Goal: Communication & Community: Answer question/provide support

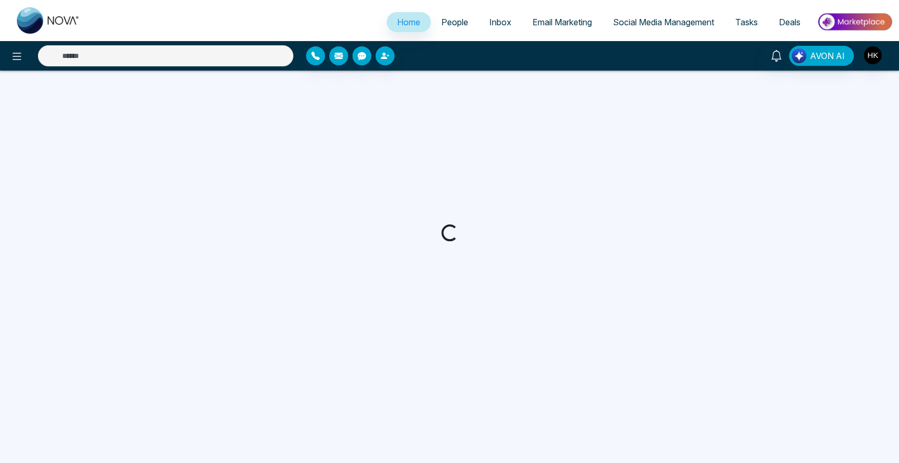
select select "*"
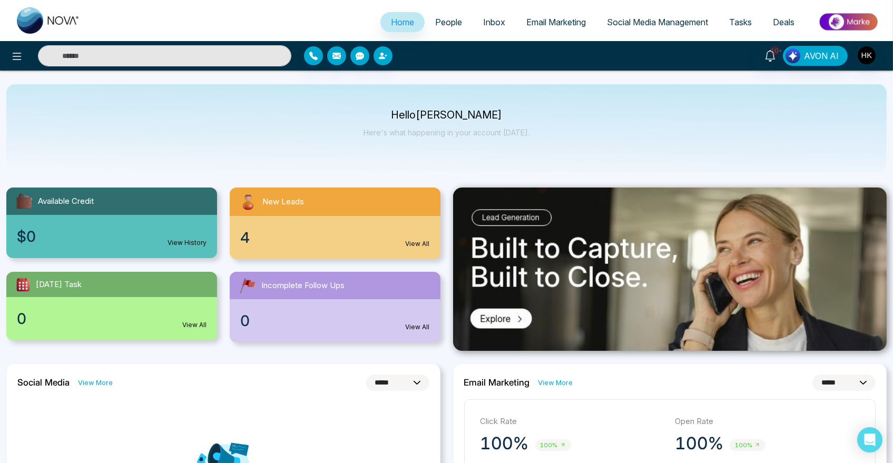
click at [241, 244] on span "4" at bounding box center [244, 237] width 9 height 22
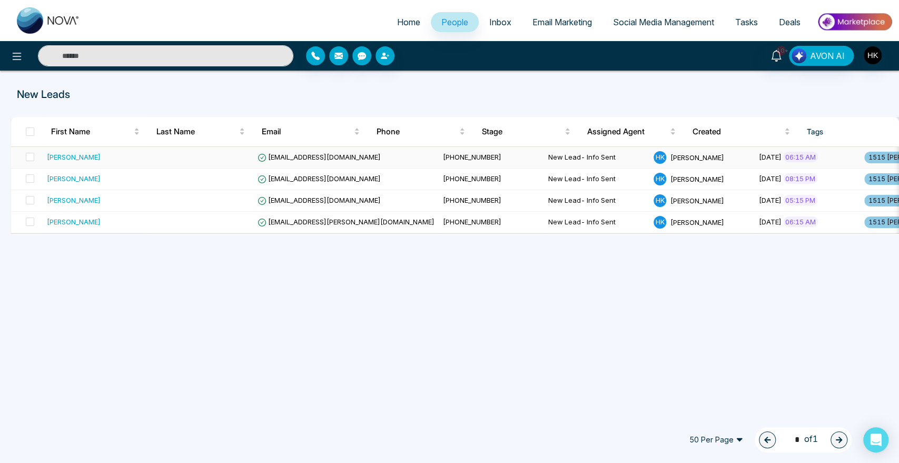
click at [60, 154] on div "[PERSON_NAME]" at bounding box center [74, 157] width 54 height 11
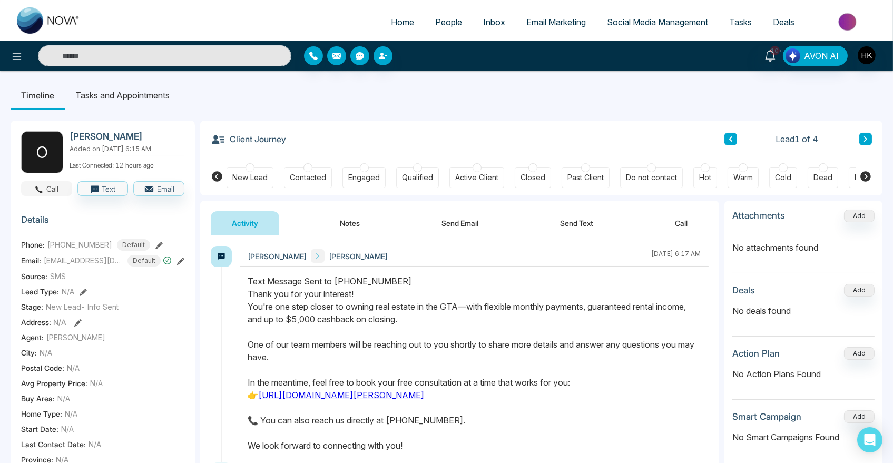
click at [38, 191] on icon "button" at bounding box center [38, 189] width 9 height 9
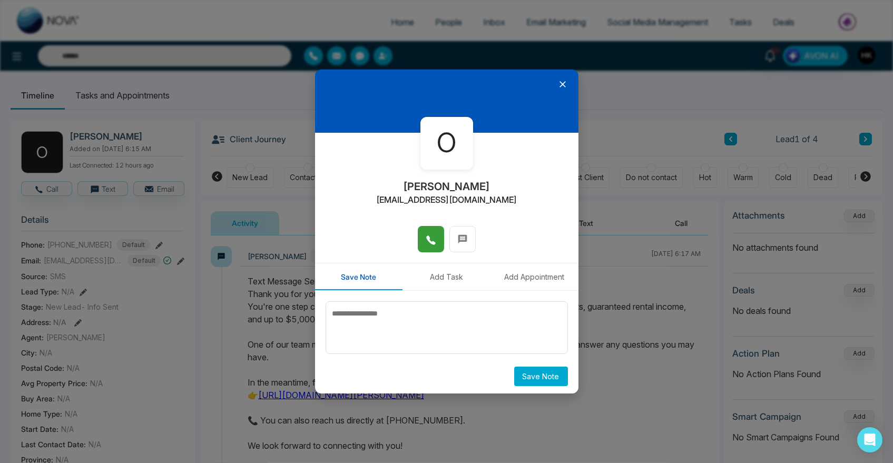
click at [426, 231] on span at bounding box center [431, 239] width 11 height 16
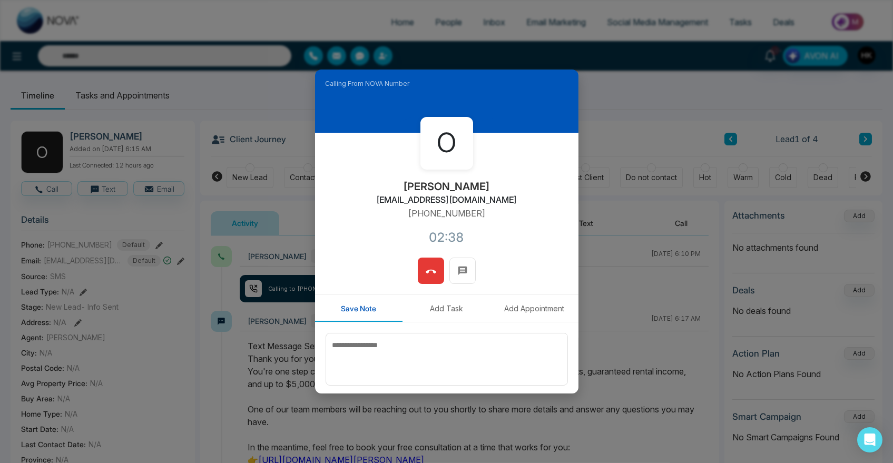
click at [426, 269] on icon at bounding box center [431, 272] width 11 height 11
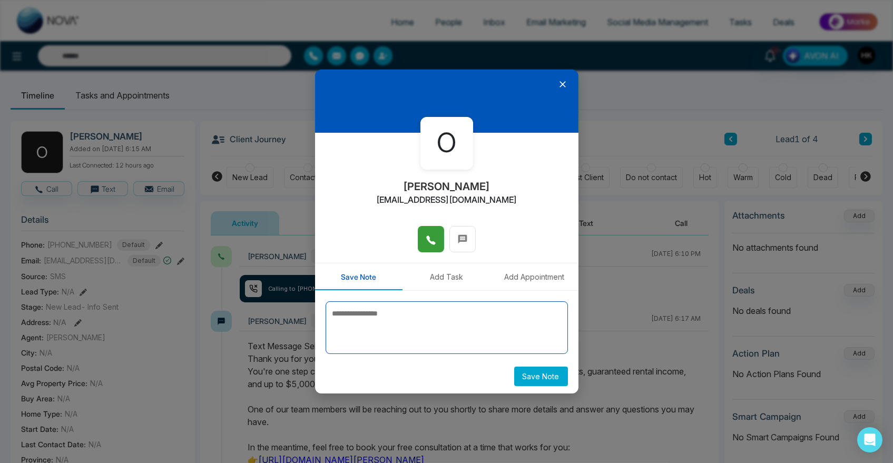
click at [405, 313] on textarea at bounding box center [447, 327] width 242 height 53
type textarea "**********"
click at [546, 383] on button "Save Note" at bounding box center [541, 376] width 54 height 19
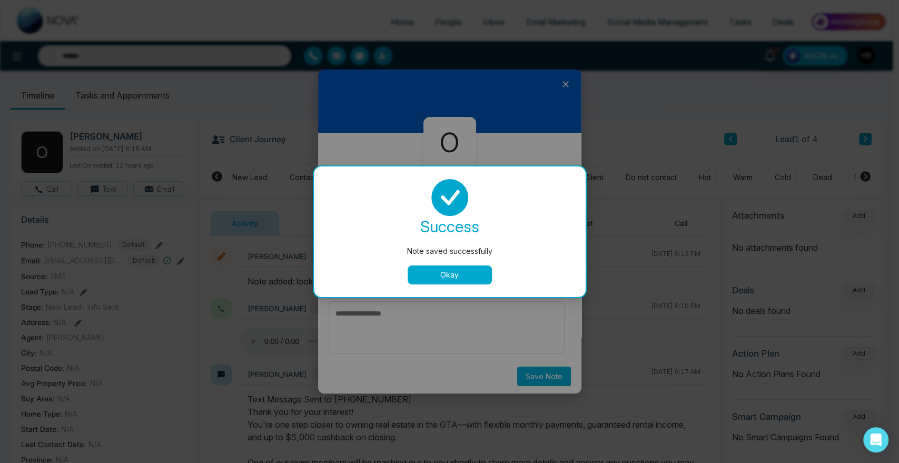
click at [455, 274] on button "Okay" at bounding box center [450, 274] width 84 height 19
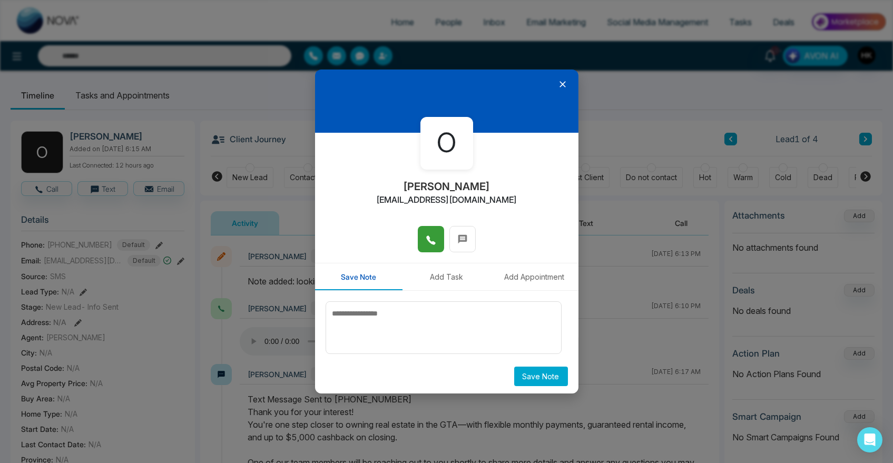
click at [563, 84] on div at bounding box center [446, 101] width 263 height 63
click at [560, 84] on icon at bounding box center [562, 84] width 11 height 11
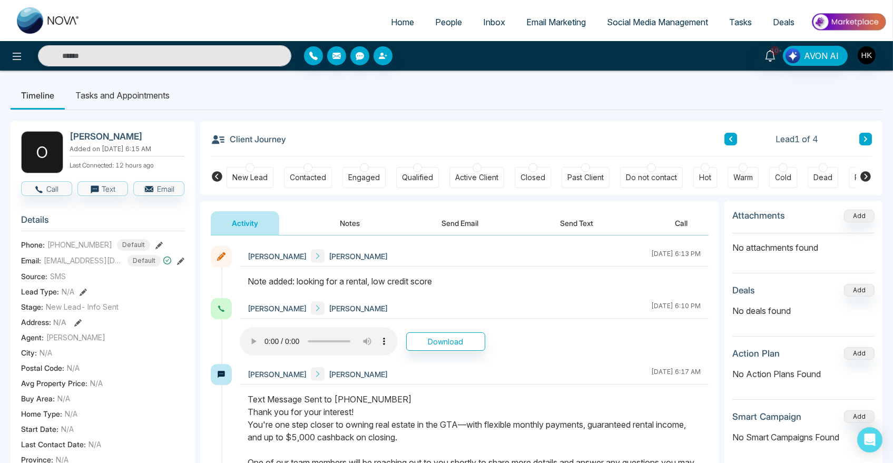
click at [864, 136] on icon at bounding box center [865, 139] width 5 height 6
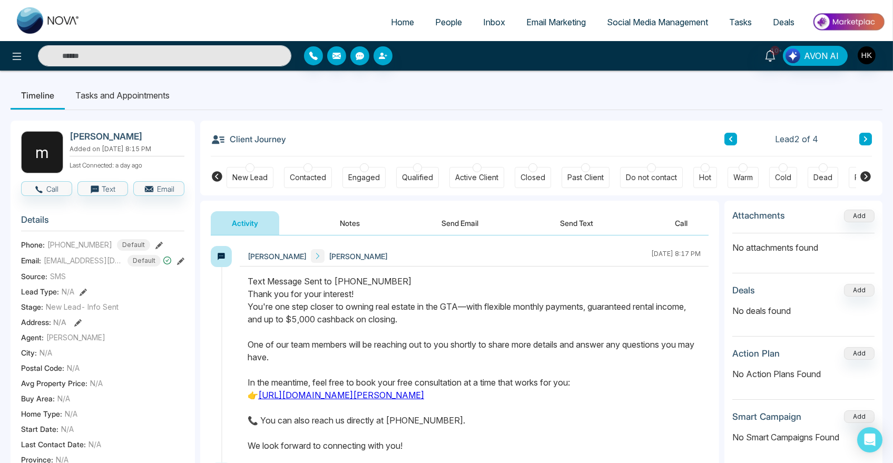
drag, startPoint x: 249, startPoint y: 307, endPoint x: 489, endPoint y: 335, distance: 241.9
click at [489, 335] on div at bounding box center [474, 369] width 469 height 188
click at [490, 335] on div "Text Message Sent to [PHONE_NUMBER] Thank you for your interest! You're one ste…" at bounding box center [474, 363] width 453 height 177
click at [56, 196] on button "Call" at bounding box center [46, 188] width 51 height 15
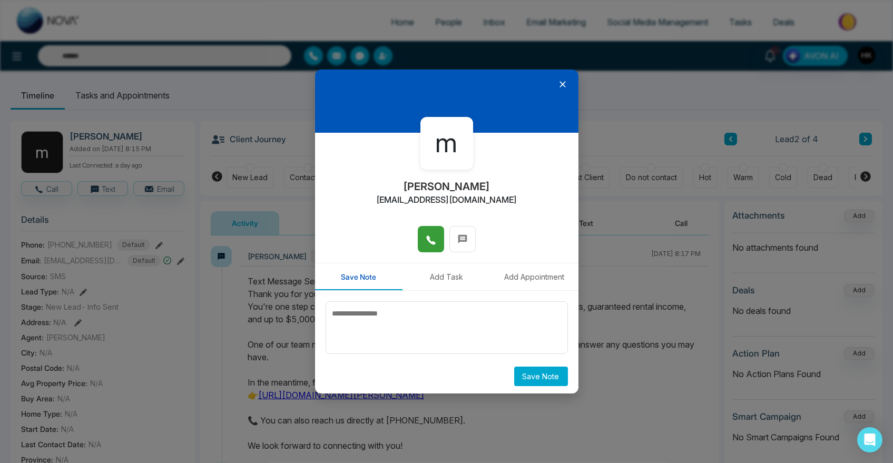
click at [430, 236] on icon at bounding box center [431, 240] width 11 height 11
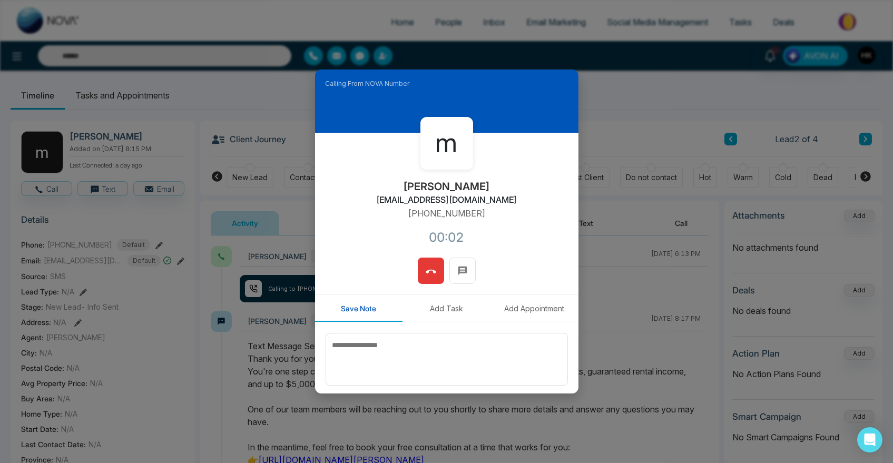
click at [530, 182] on div "m [PERSON_NAME] [PERSON_NAME][EMAIL_ADDRESS][DOMAIN_NAME] [PHONE_NUMBER]:02" at bounding box center [446, 195] width 263 height 125
click at [434, 271] on button at bounding box center [431, 271] width 26 height 26
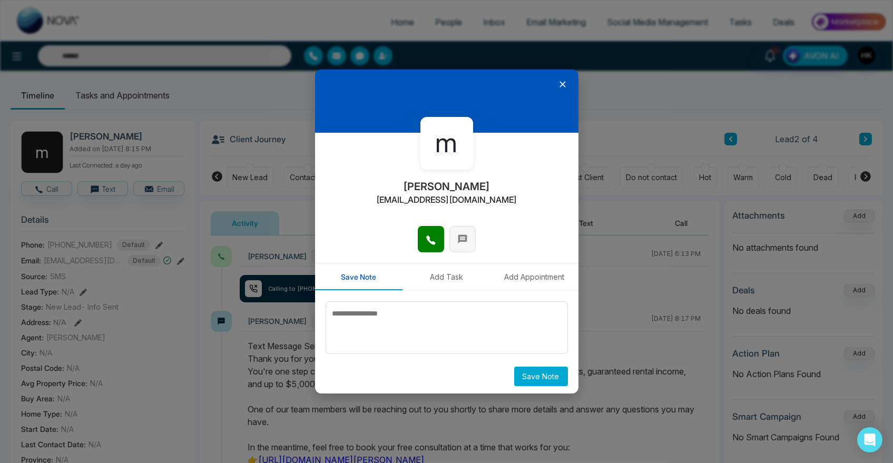
click at [450, 237] on button at bounding box center [462, 239] width 26 height 26
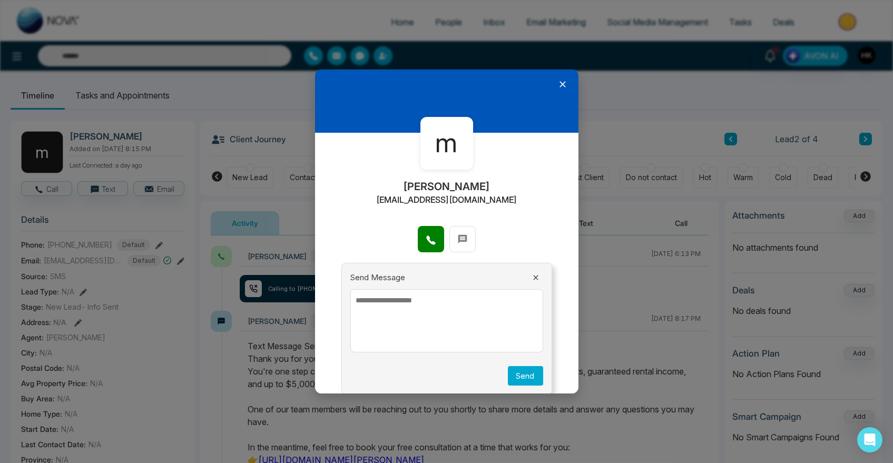
click at [557, 87] on icon at bounding box center [562, 84] width 11 height 11
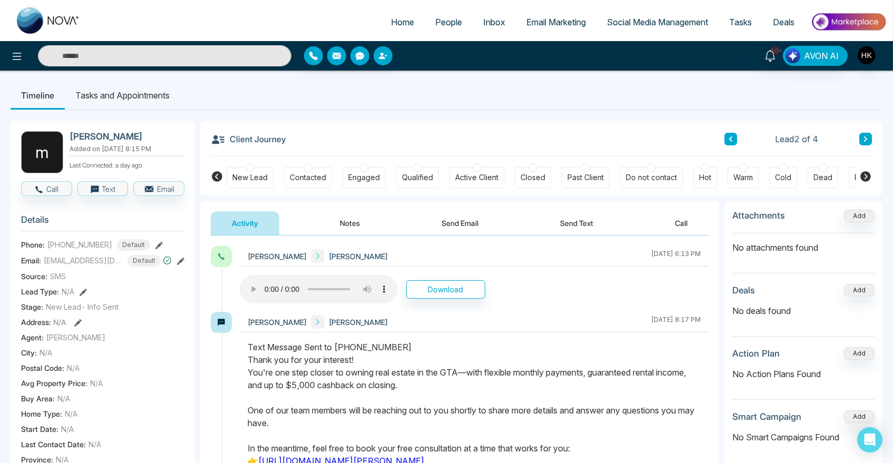
click at [562, 223] on button "Send Text" at bounding box center [576, 223] width 75 height 24
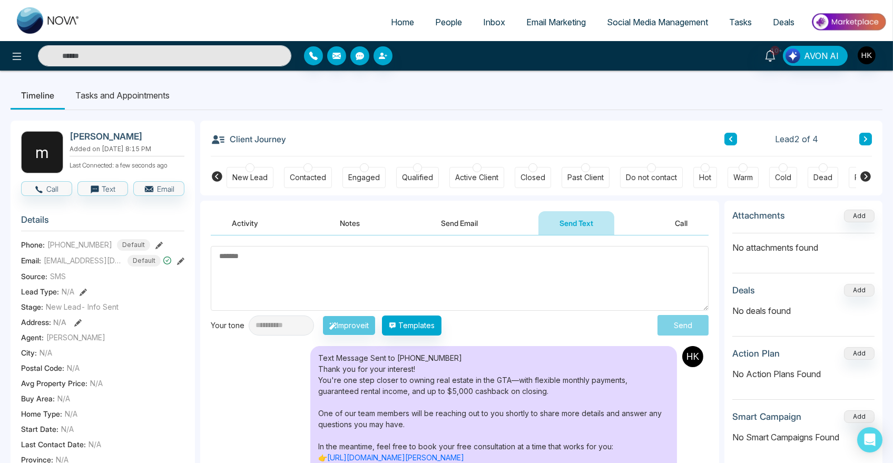
click at [428, 294] on textarea at bounding box center [460, 278] width 498 height 65
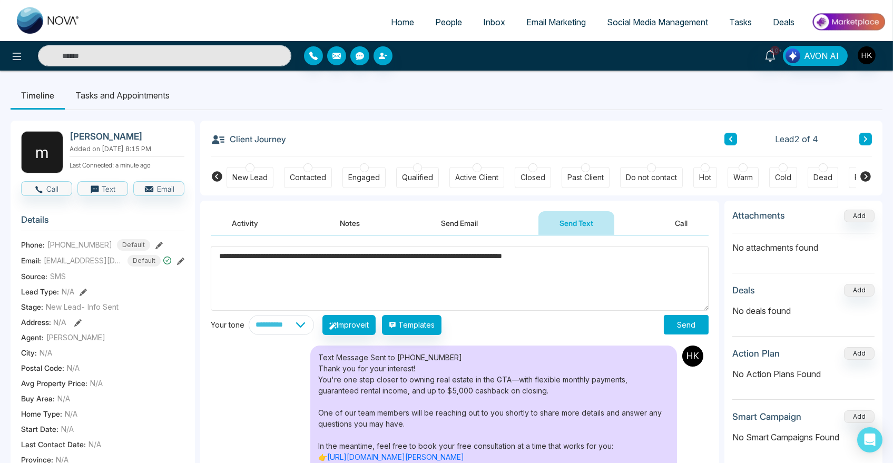
type textarea "**********"
click at [691, 327] on button "Send" at bounding box center [686, 324] width 45 height 19
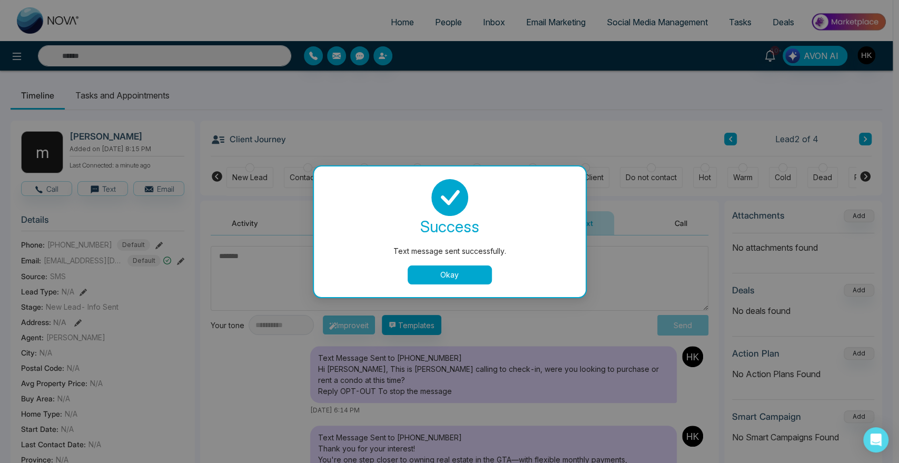
click at [437, 269] on button "Okay" at bounding box center [450, 274] width 84 height 19
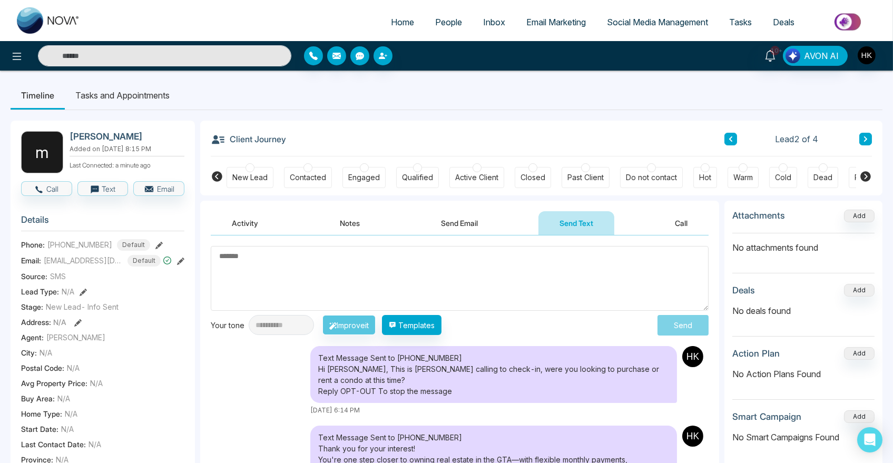
click at [864, 140] on icon at bounding box center [865, 139] width 5 height 6
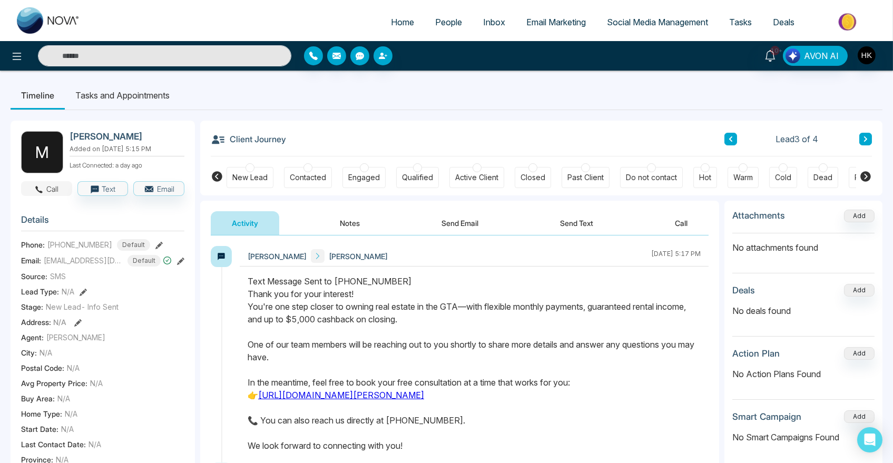
click at [50, 194] on button "Call" at bounding box center [46, 188] width 51 height 15
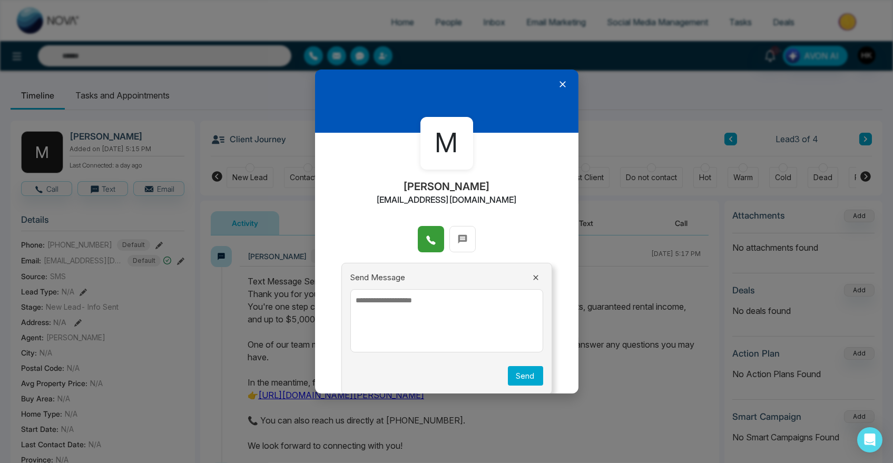
click at [428, 237] on icon at bounding box center [431, 240] width 11 height 11
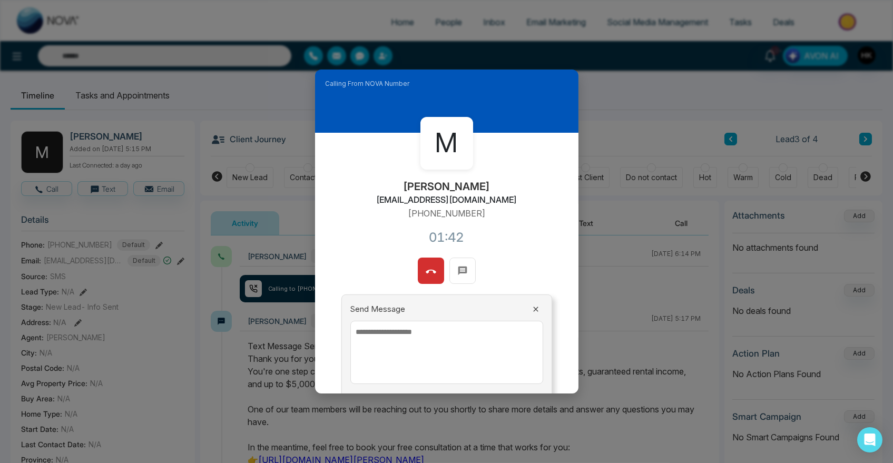
click at [429, 269] on icon at bounding box center [431, 272] width 11 height 11
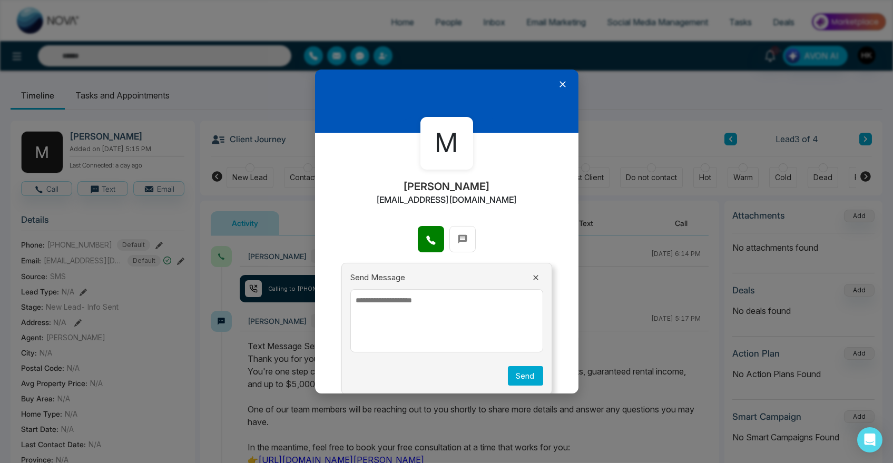
click at [420, 305] on textarea at bounding box center [446, 320] width 193 height 63
type textarea "*"
type textarea "**********"
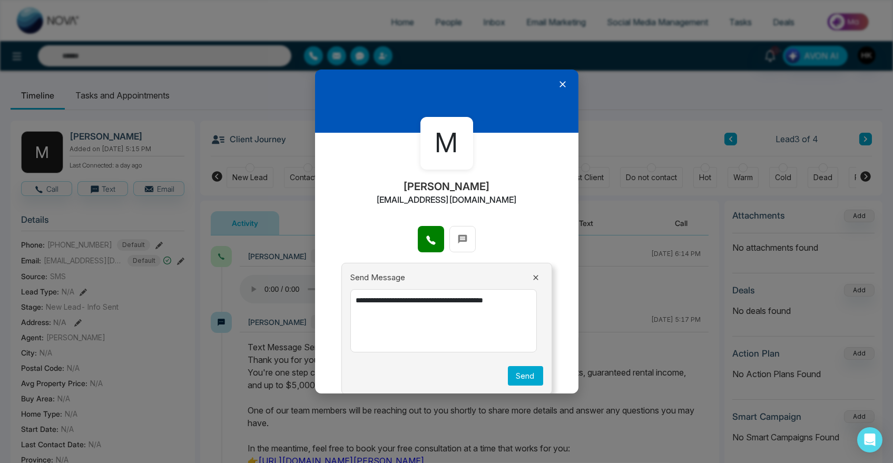
click at [518, 372] on button "Send" at bounding box center [525, 375] width 35 height 19
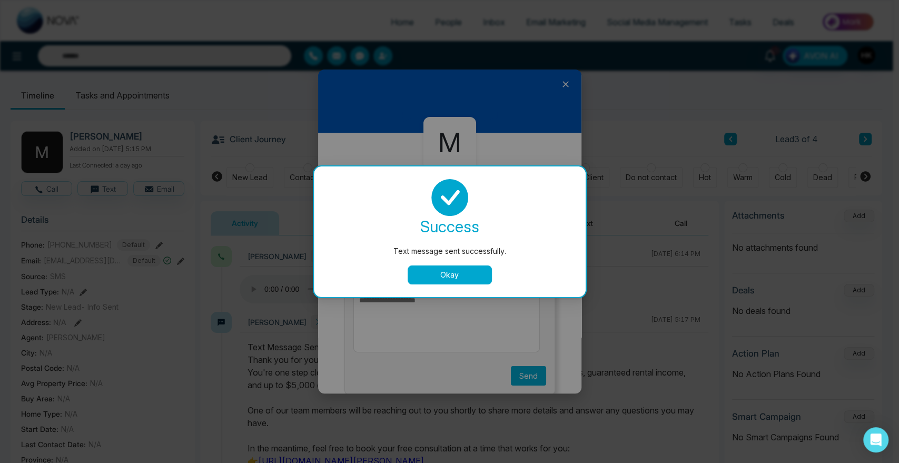
click at [457, 274] on button "Okay" at bounding box center [450, 274] width 84 height 19
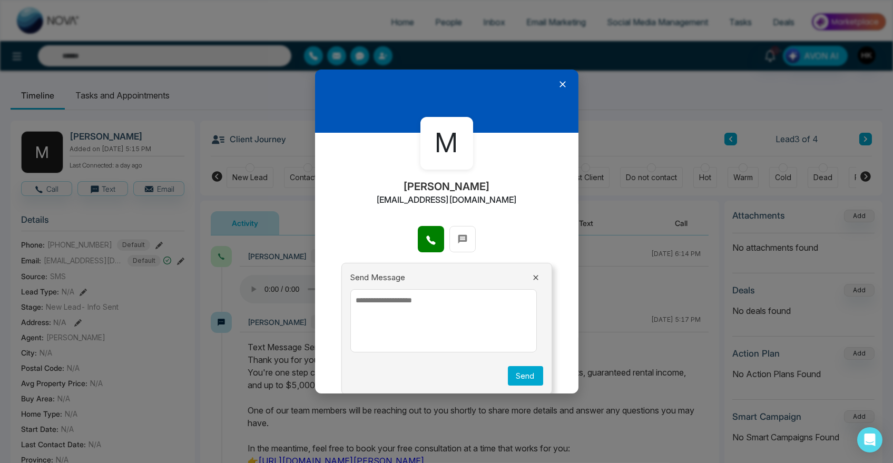
click at [557, 85] on icon at bounding box center [562, 84] width 11 height 11
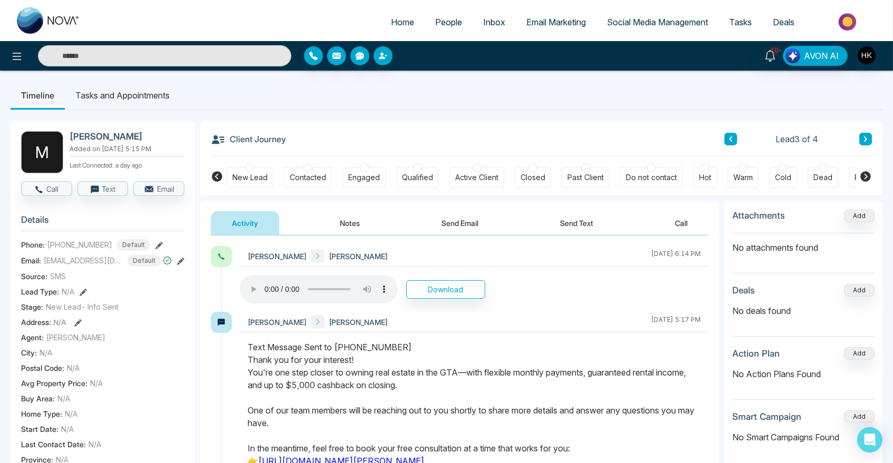
click at [819, 169] on div at bounding box center [822, 167] width 9 height 9
click at [356, 218] on button "Notes" at bounding box center [350, 223] width 62 height 24
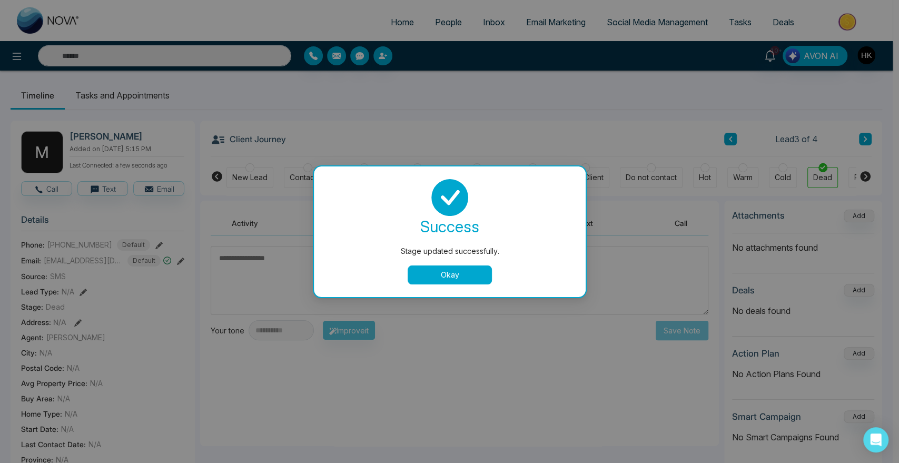
click at [340, 287] on div "success Stage updated successfully. Okay" at bounding box center [450, 231] width 272 height 131
click at [455, 273] on button "Okay" at bounding box center [450, 274] width 84 height 19
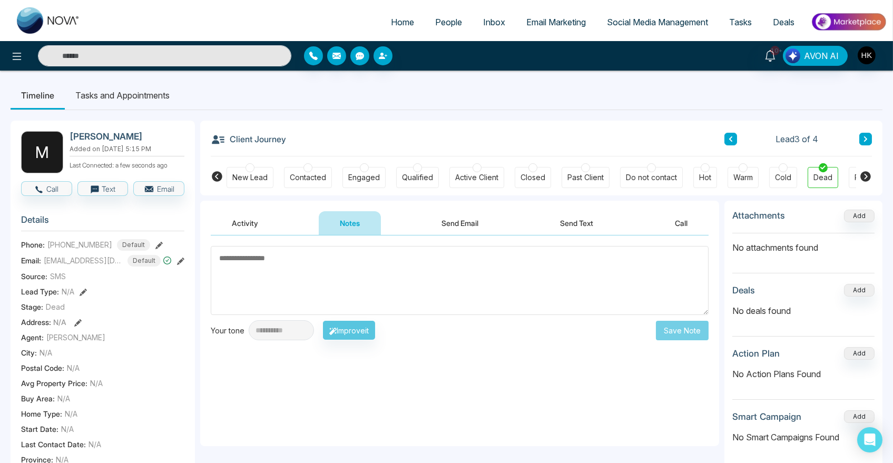
click at [376, 282] on textarea at bounding box center [460, 280] width 498 height 69
type textarea "******"
click at [698, 329] on button "Save Note" at bounding box center [682, 329] width 53 height 19
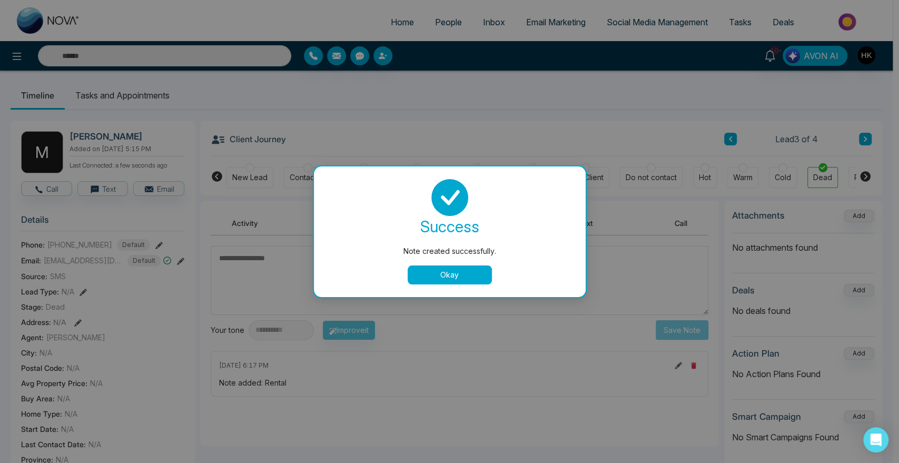
click at [441, 280] on button "Okay" at bounding box center [450, 274] width 84 height 19
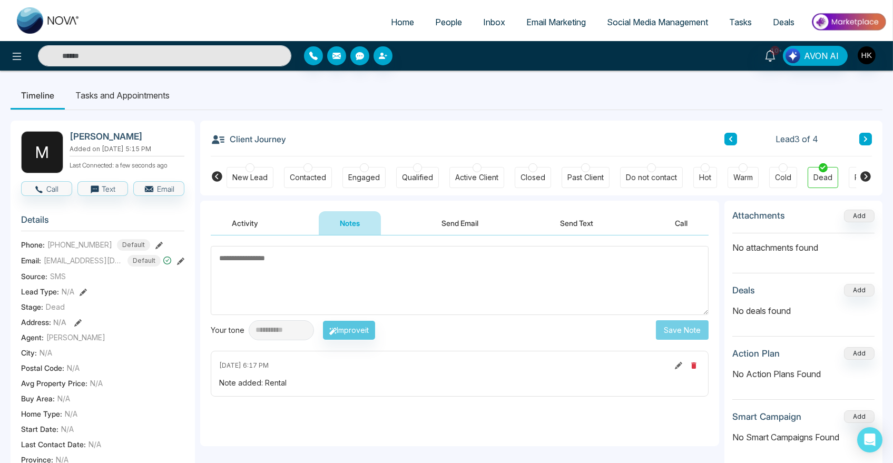
click at [864, 141] on icon at bounding box center [865, 138] width 3 height 5
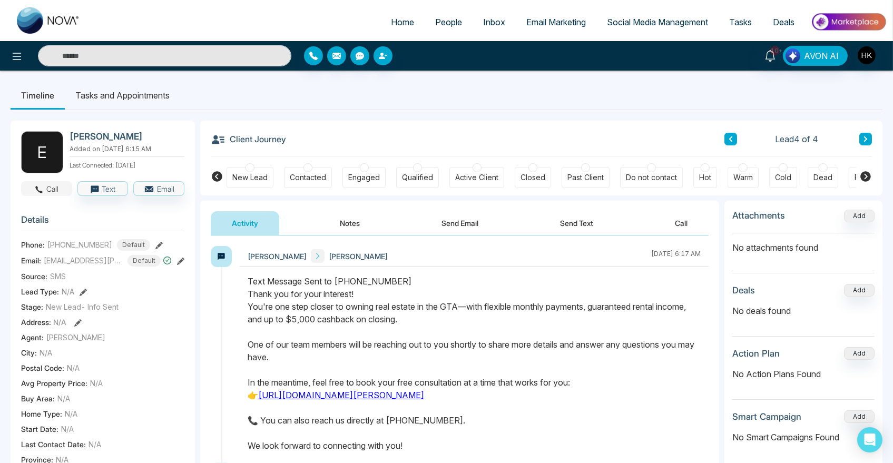
click at [55, 192] on button "Call" at bounding box center [46, 188] width 51 height 15
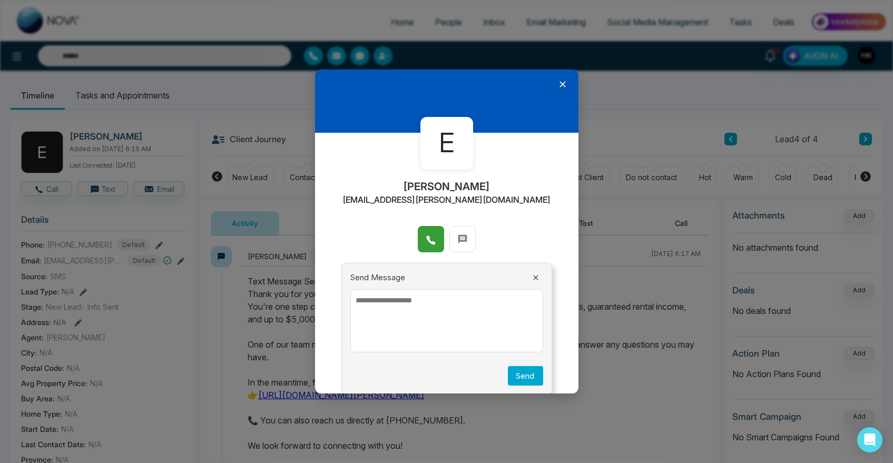
click at [430, 239] on icon at bounding box center [431, 240] width 11 height 11
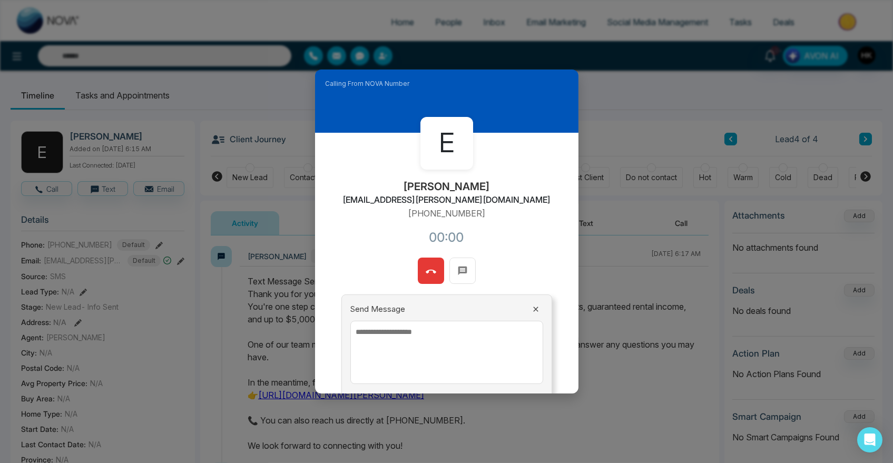
click at [421, 347] on textarea at bounding box center [446, 352] width 193 height 63
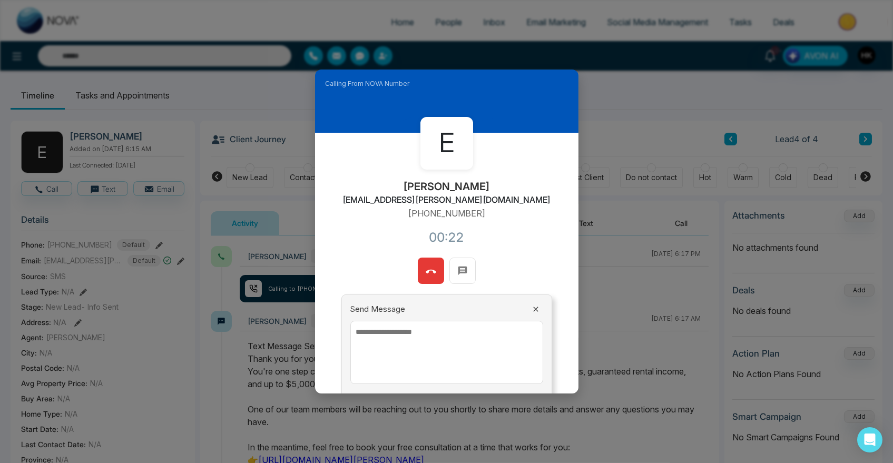
click at [427, 265] on span at bounding box center [431, 271] width 11 height 16
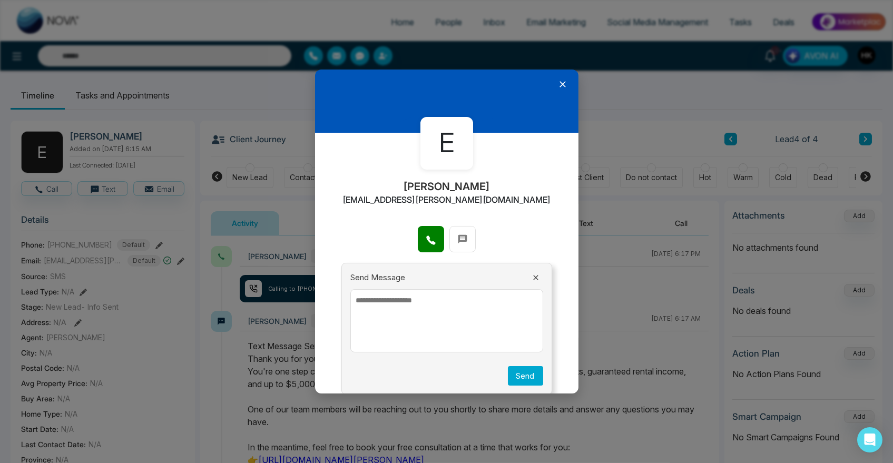
click at [557, 87] on icon at bounding box center [562, 84] width 11 height 11
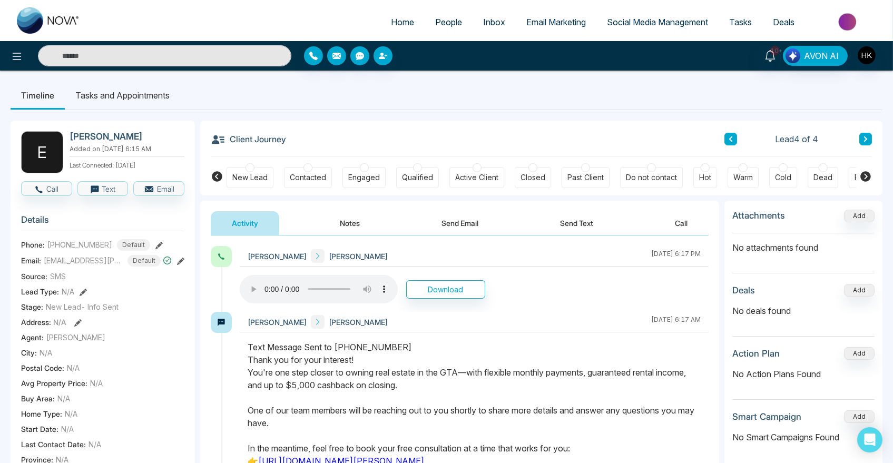
click at [865, 176] on icon at bounding box center [865, 176] width 11 height 11
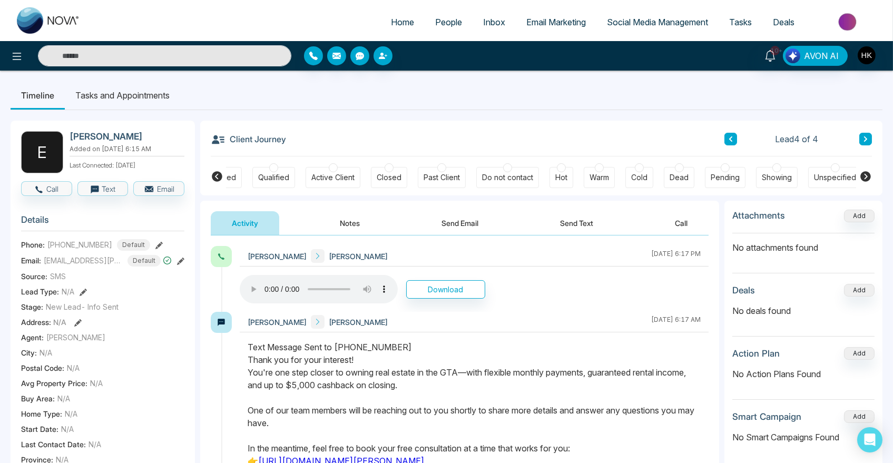
scroll to position [0, 146]
click at [718, 166] on div at bounding box center [722, 167] width 9 height 9
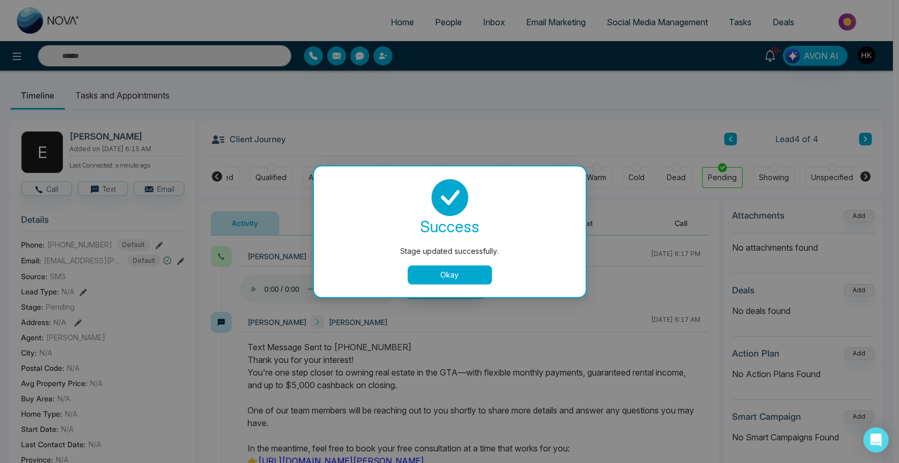
click at [474, 271] on button "Okay" at bounding box center [450, 274] width 84 height 19
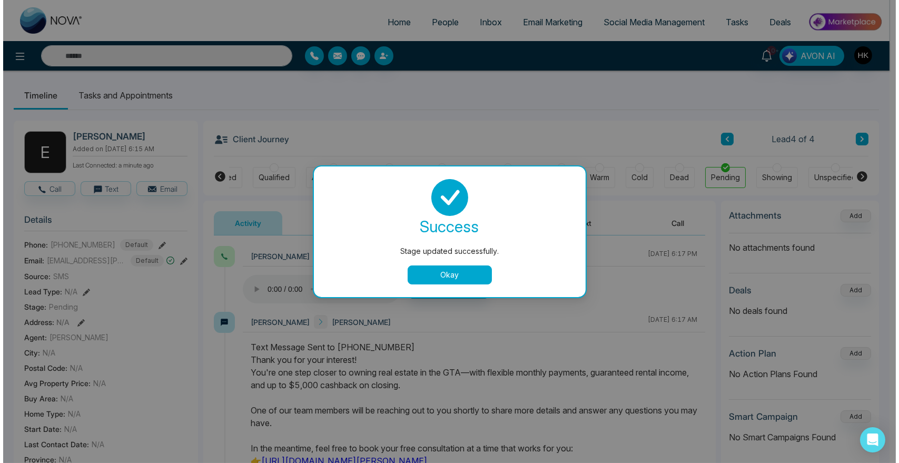
scroll to position [0, 140]
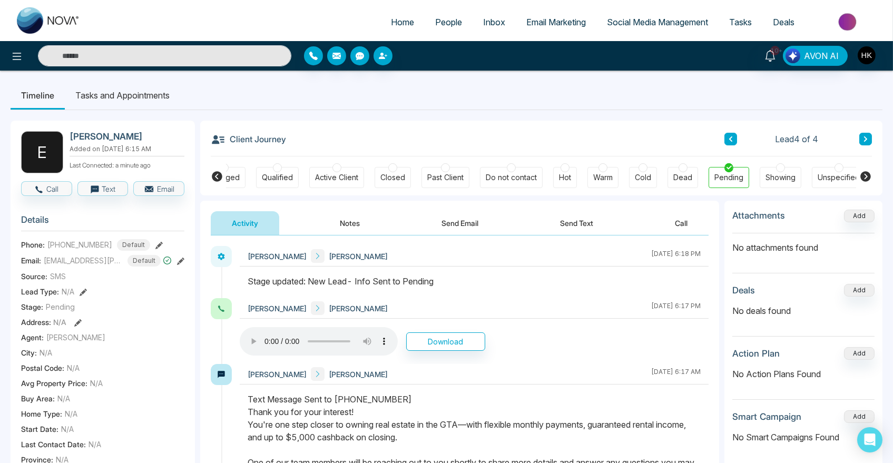
click at [730, 138] on icon at bounding box center [730, 138] width 3 height 5
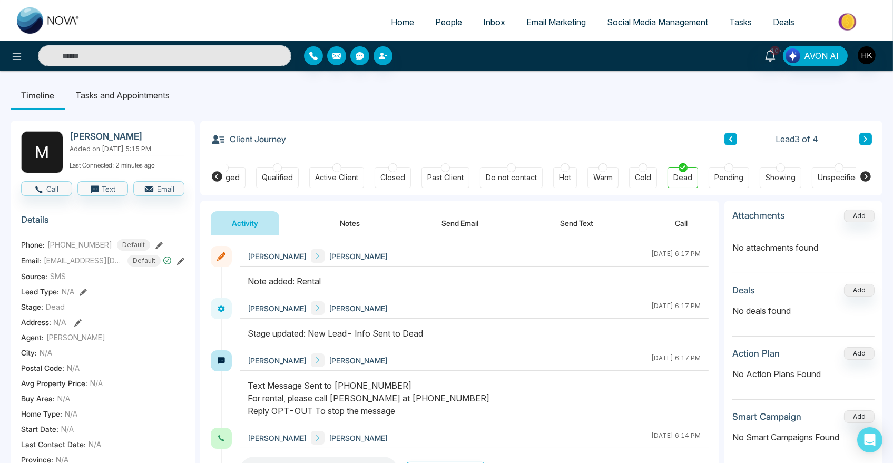
click at [730, 138] on icon at bounding box center [730, 138] width 3 height 5
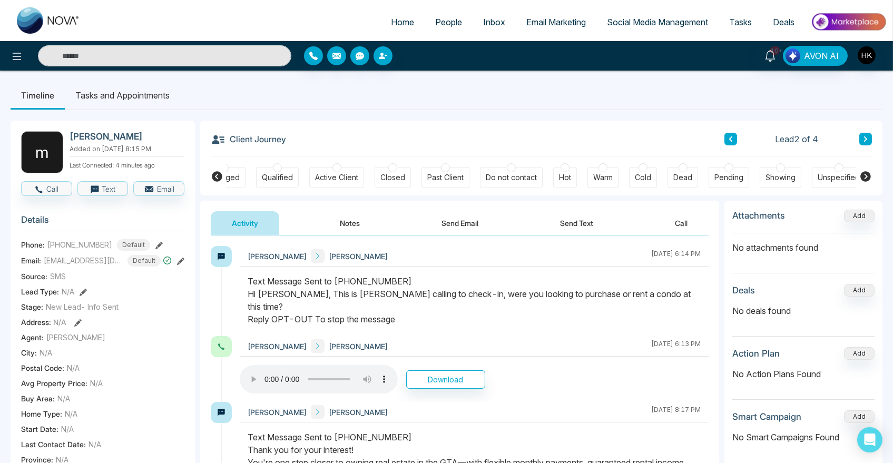
click at [730, 138] on icon at bounding box center [730, 138] width 3 height 5
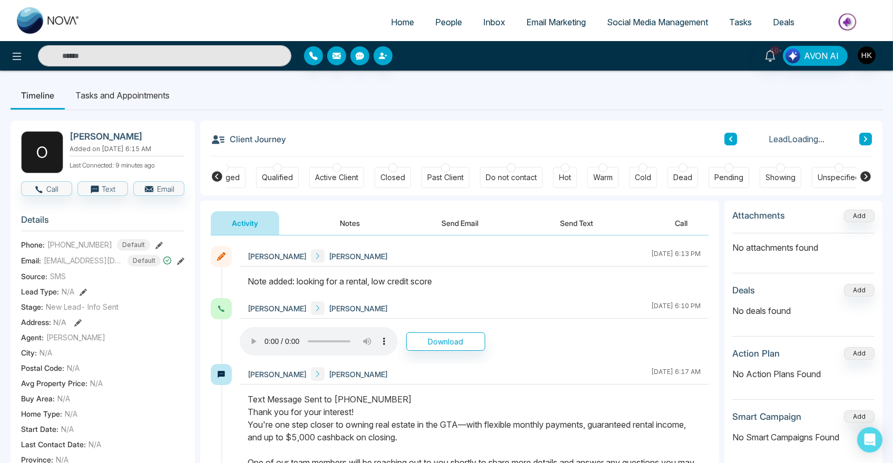
click at [873, 137] on div "Client Journey Lead Loading... New Lead Contacted Engaged Qualified Active Clie…" at bounding box center [541, 158] width 682 height 75
click at [867, 139] on icon at bounding box center [865, 139] width 5 height 6
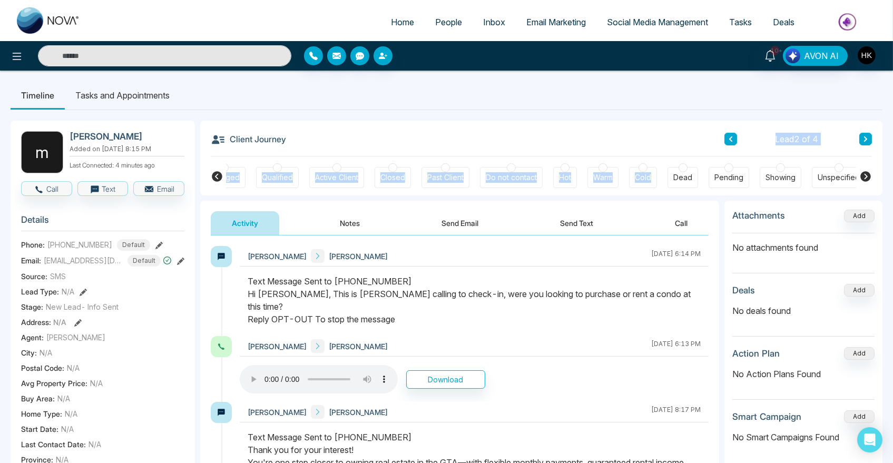
drag, startPoint x: 683, startPoint y: 168, endPoint x: 648, endPoint y: 142, distance: 43.3
click at [648, 142] on div "Client Journey Lead 2 of 4 New Lead Contacted Engaged Qualified Active Client C…" at bounding box center [541, 158] width 682 height 75
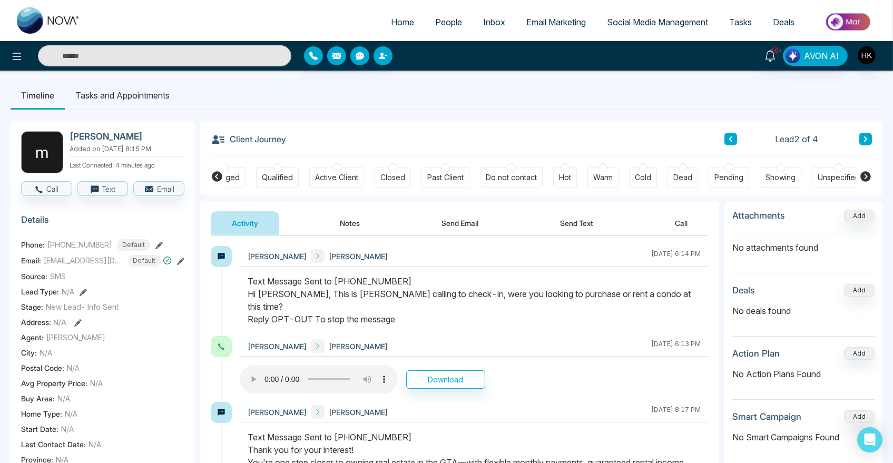
click at [725, 165] on div at bounding box center [728, 167] width 9 height 9
click at [729, 136] on icon at bounding box center [730, 139] width 5 height 6
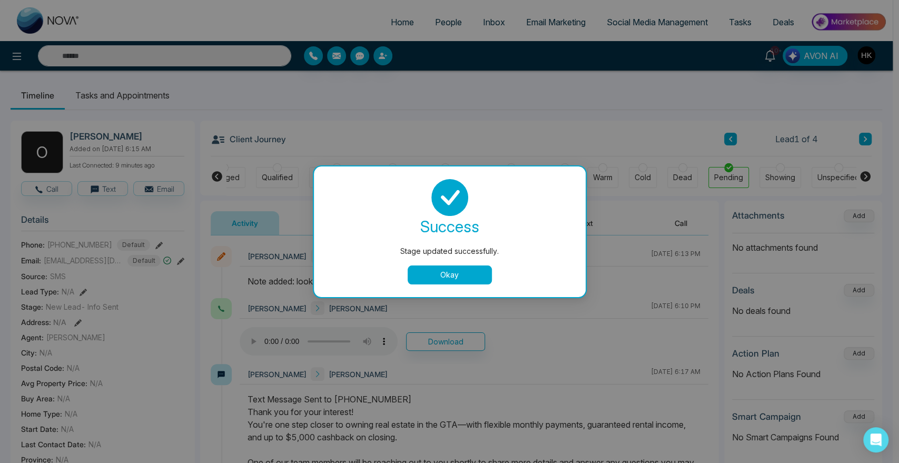
click at [432, 271] on button "Okay" at bounding box center [450, 274] width 84 height 19
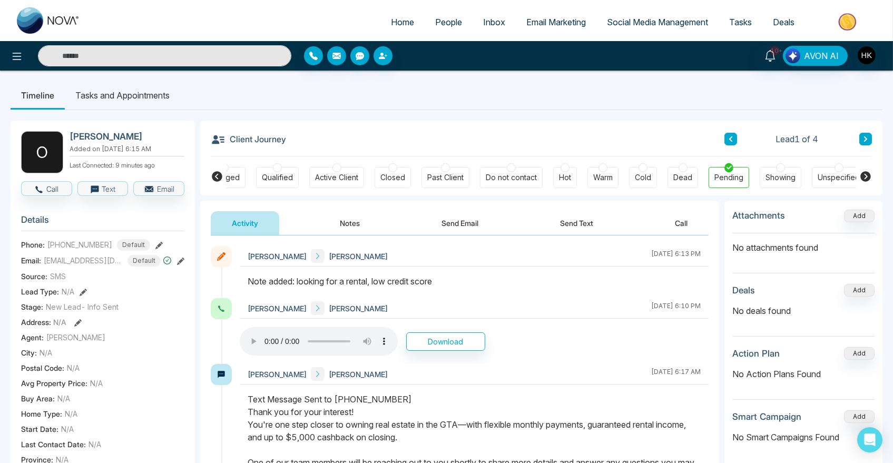
drag, startPoint x: 308, startPoint y: 280, endPoint x: 489, endPoint y: 282, distance: 181.2
click at [489, 282] on div "Note added: looking for a rental, low credit score" at bounding box center [474, 281] width 453 height 13
click at [867, 141] on icon at bounding box center [865, 139] width 5 height 6
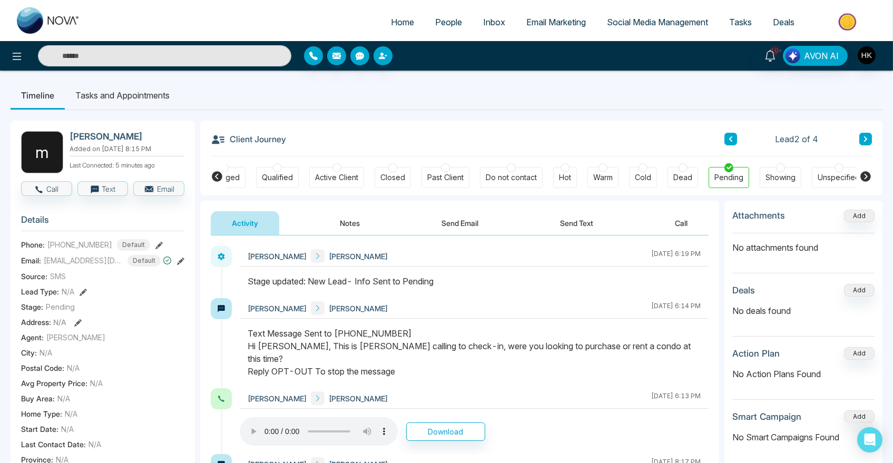
click at [733, 139] on icon at bounding box center [730, 139] width 5 height 6
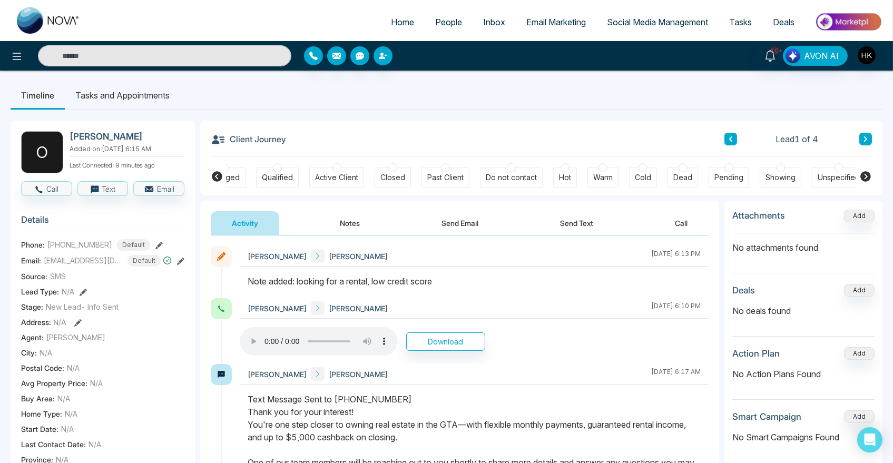
click at [684, 170] on div at bounding box center [682, 167] width 9 height 9
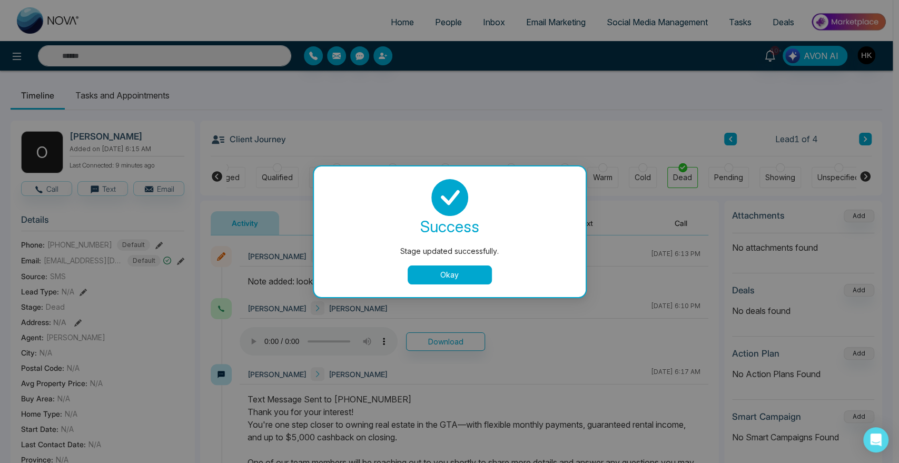
click at [462, 277] on button "Okay" at bounding box center [450, 274] width 84 height 19
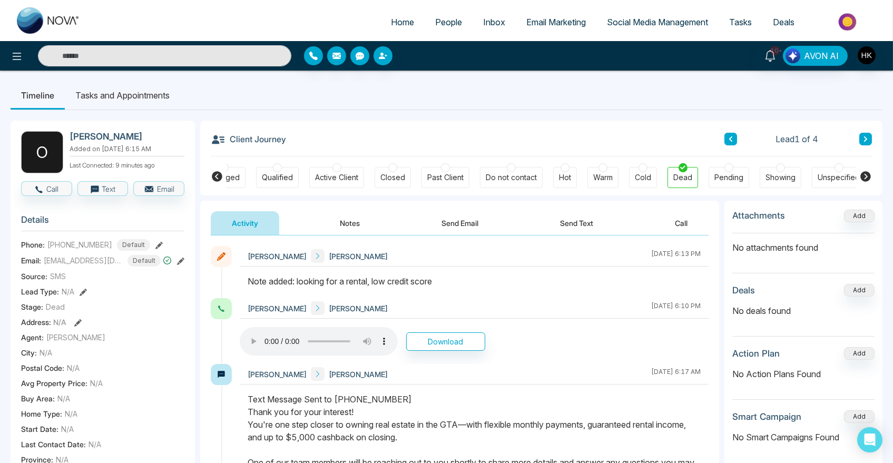
click at [442, 22] on span "People" at bounding box center [448, 22] width 27 height 11
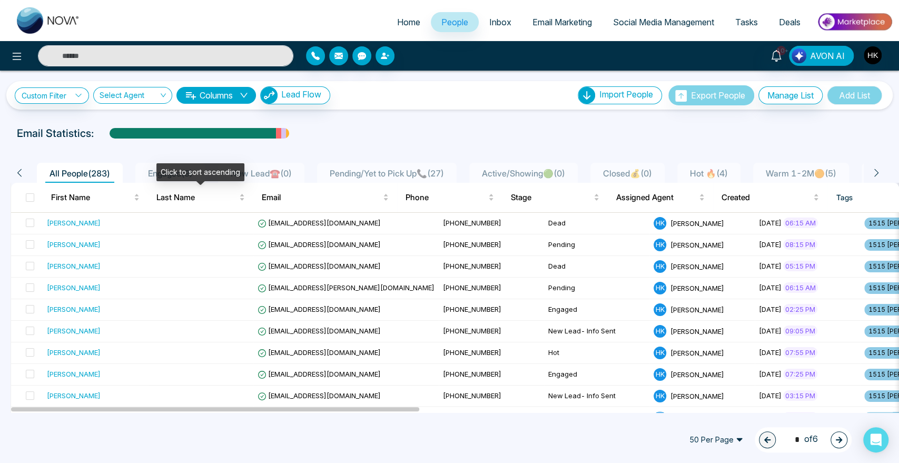
click at [172, 168] on div "Click to sort ascending" at bounding box center [200, 172] width 88 height 18
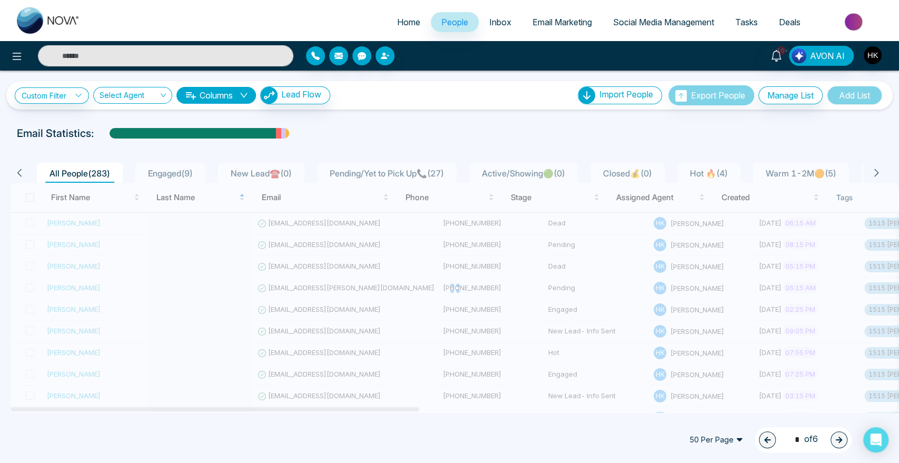
drag, startPoint x: 137, startPoint y: 171, endPoint x: 155, endPoint y: 172, distance: 18.5
click at [138, 171] on ul "All People ( 283 ) Engaged ( 9 ) New Lead☎️ ( 0 ) Pending/Yet to Pick Up📞 ( 27 …" at bounding box center [448, 173] width 831 height 20
click at [156, 172] on span "Engaged ( 9 )" at bounding box center [170, 173] width 53 height 11
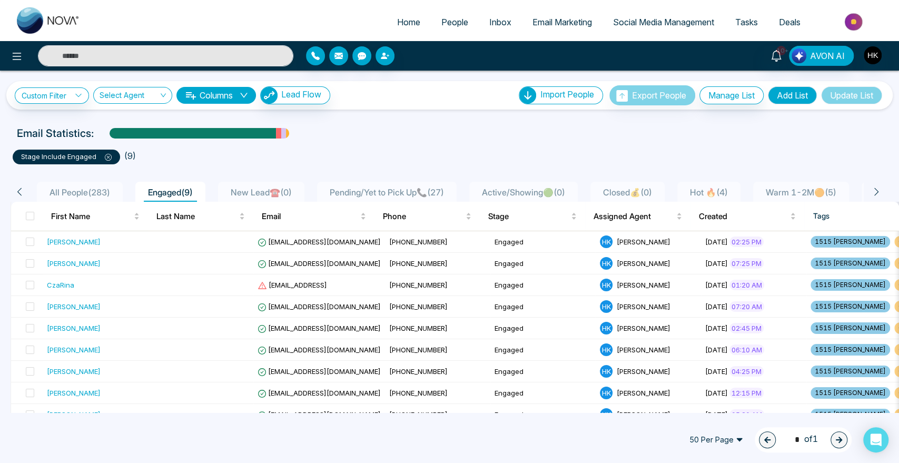
click at [732, 190] on span "Hot 🔥 ( 4 )" at bounding box center [709, 192] width 46 height 11
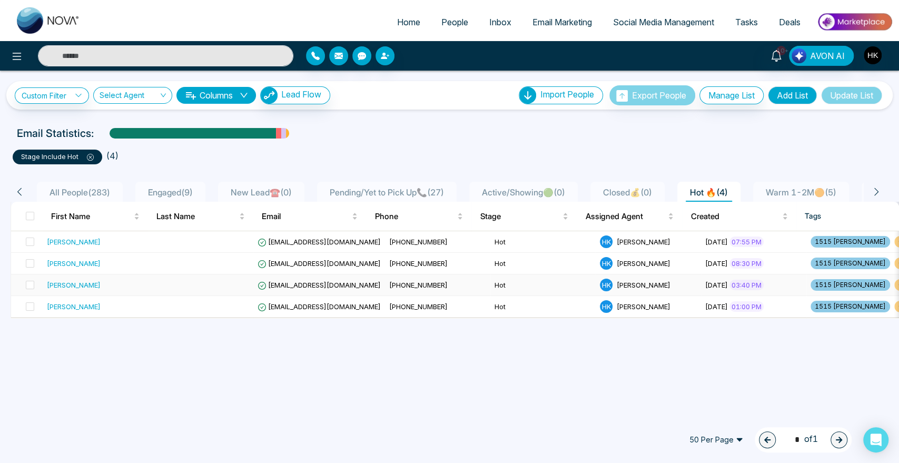
click at [58, 285] on div "[PERSON_NAME]" at bounding box center [74, 285] width 54 height 11
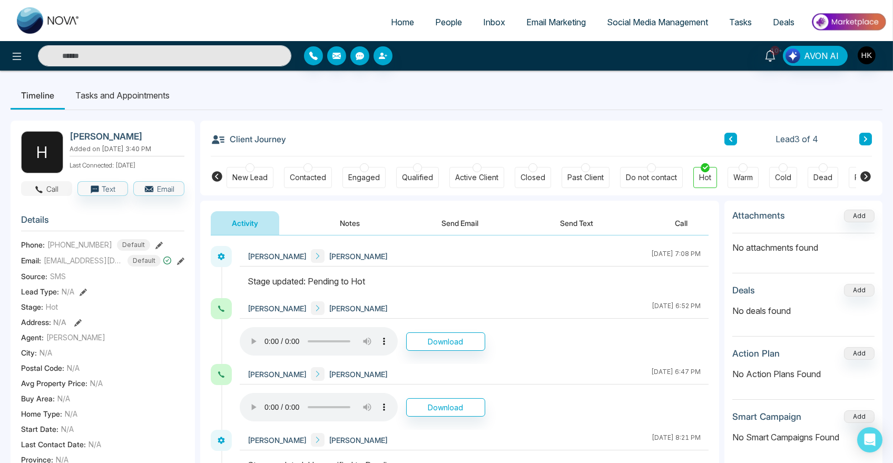
click at [54, 189] on button "Call" at bounding box center [46, 188] width 51 height 15
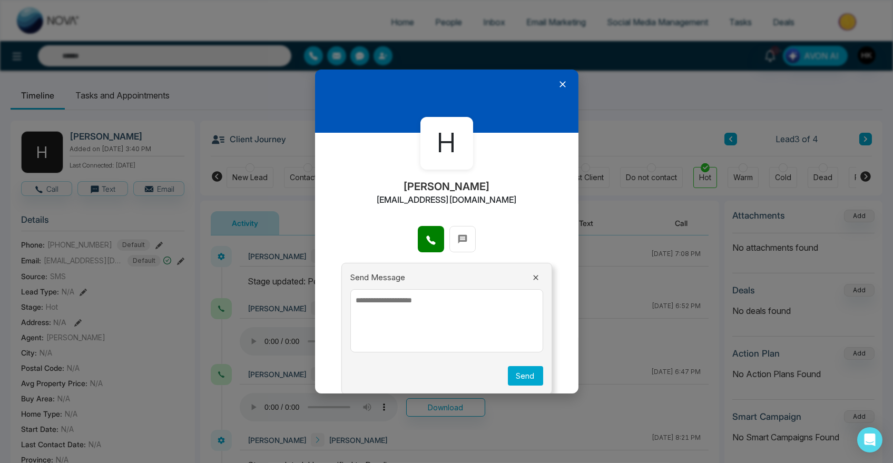
click at [557, 82] on icon at bounding box center [562, 84] width 11 height 11
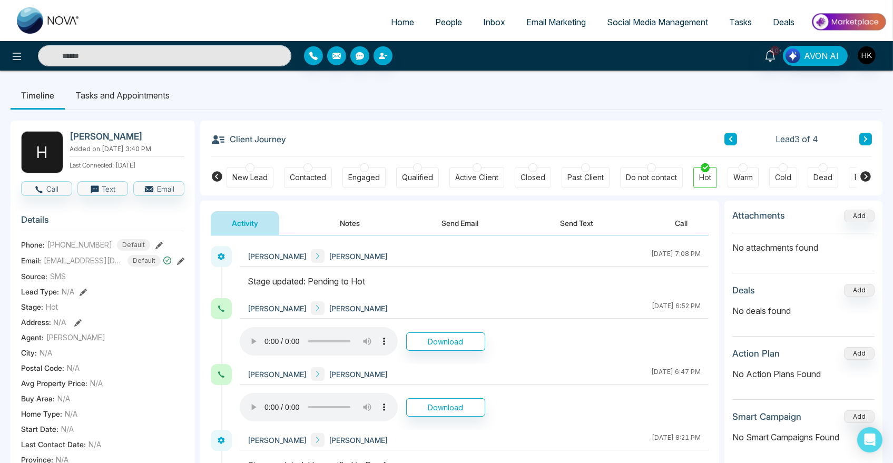
click at [79, 136] on h2 "[PERSON_NAME]" at bounding box center [125, 136] width 111 height 11
click at [452, 121] on div "Client Journey Lead 3 of 4" at bounding box center [541, 139] width 661 height 36
click at [343, 222] on button "Notes" at bounding box center [350, 223] width 62 height 24
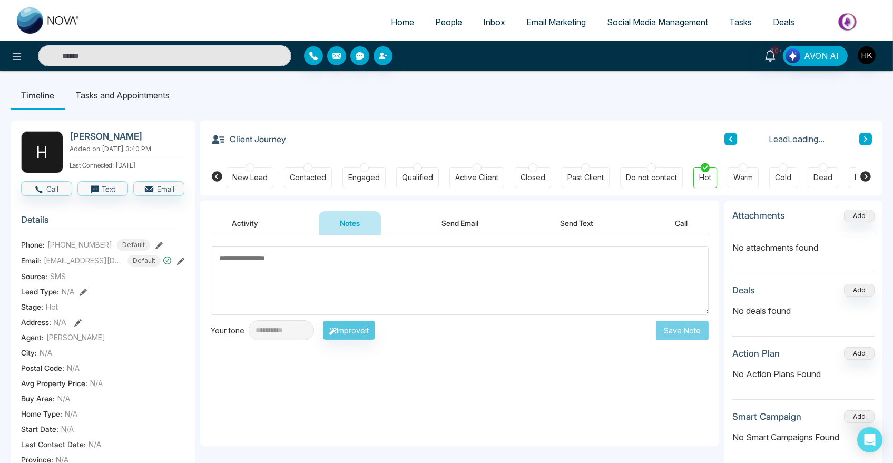
click at [277, 274] on textarea at bounding box center [460, 280] width 498 height 69
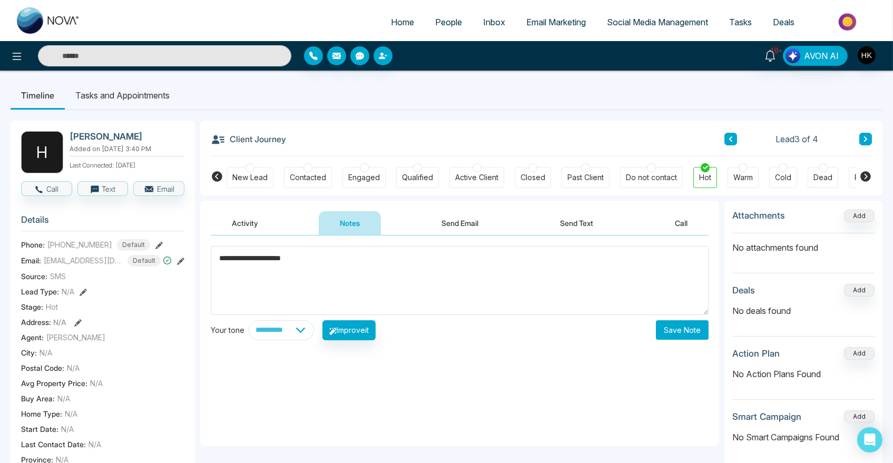
type textarea "**********"
click at [677, 328] on button "Save Note" at bounding box center [682, 329] width 53 height 19
